Goal: Check status

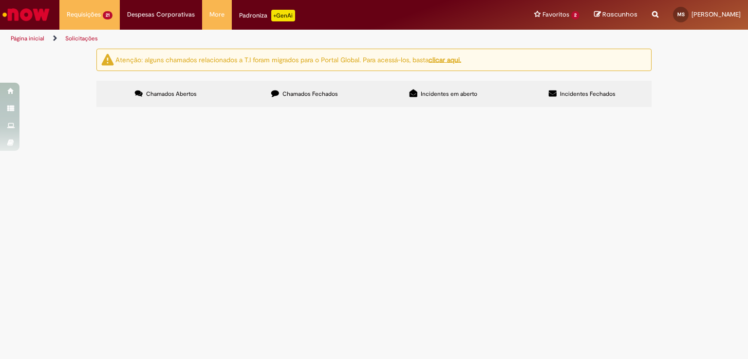
click at [287, 96] on span "Chamados Fechados" at bounding box center [310, 94] width 56 height 8
drag, startPoint x: 185, startPoint y: 91, endPoint x: 331, endPoint y: 75, distance: 146.9
click at [331, 74] on div "Atenção: alguns chamados relacionados a T.I foram migrados para o Portal Global…" at bounding box center [374, 79] width 570 height 61
click at [210, 90] on label "Chamados Abertos" at bounding box center [165, 94] width 139 height 26
click at [0, 0] on span "Devoluções - ASVD" at bounding box center [0, 0] width 0 height 0
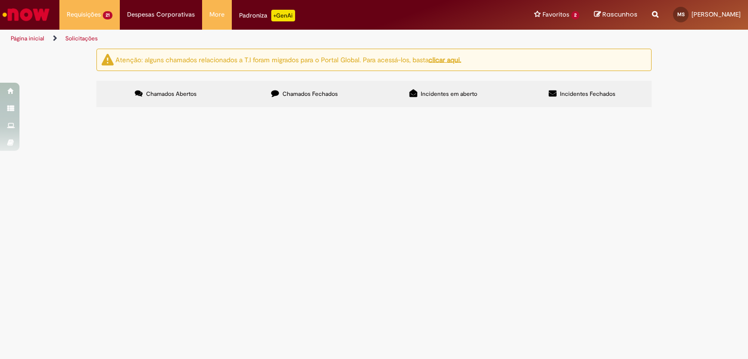
click at [0, 0] on span "Devoluções - ASVD" at bounding box center [0, 0] width 0 height 0
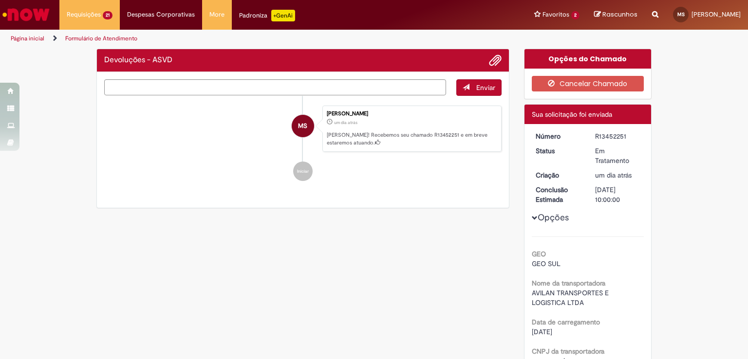
click at [188, 191] on ul "MS [PERSON_NAME] um dia atrás um dia atrás [PERSON_NAME]! Recebemos seu chamado…" at bounding box center [302, 143] width 397 height 95
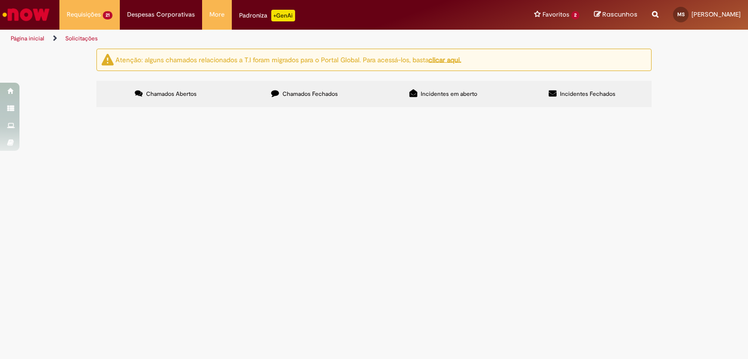
click at [0, 0] on span "Devoluções - ASVD" at bounding box center [0, 0] width 0 height 0
click at [0, 0] on td "Devoluções - ASVD" at bounding box center [0, 0] width 0 height 0
click at [0, 0] on span "Devoluções - ASVD" at bounding box center [0, 0] width 0 height 0
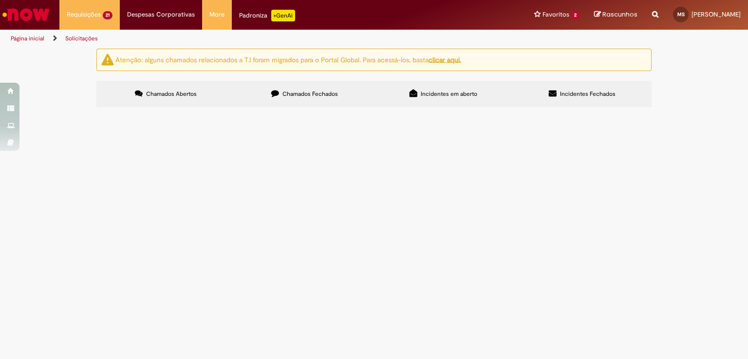
click at [0, 0] on span "Devoluções - ASVD" at bounding box center [0, 0] width 0 height 0
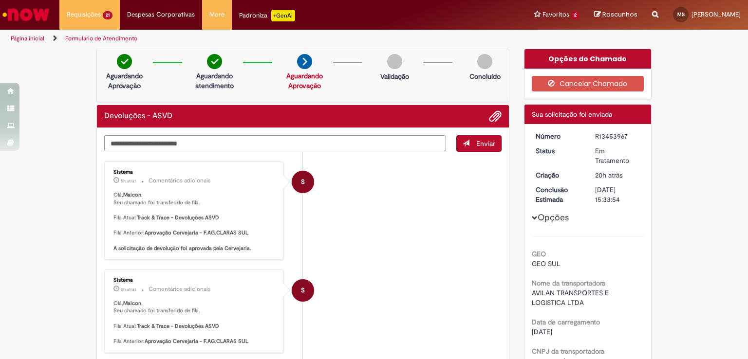
click at [605, 139] on div "R13453967" at bounding box center [617, 136] width 45 height 10
click at [604, 139] on div "R13453967" at bounding box center [617, 136] width 45 height 10
copy div "R13453967"
